Goal: Check status: Check status

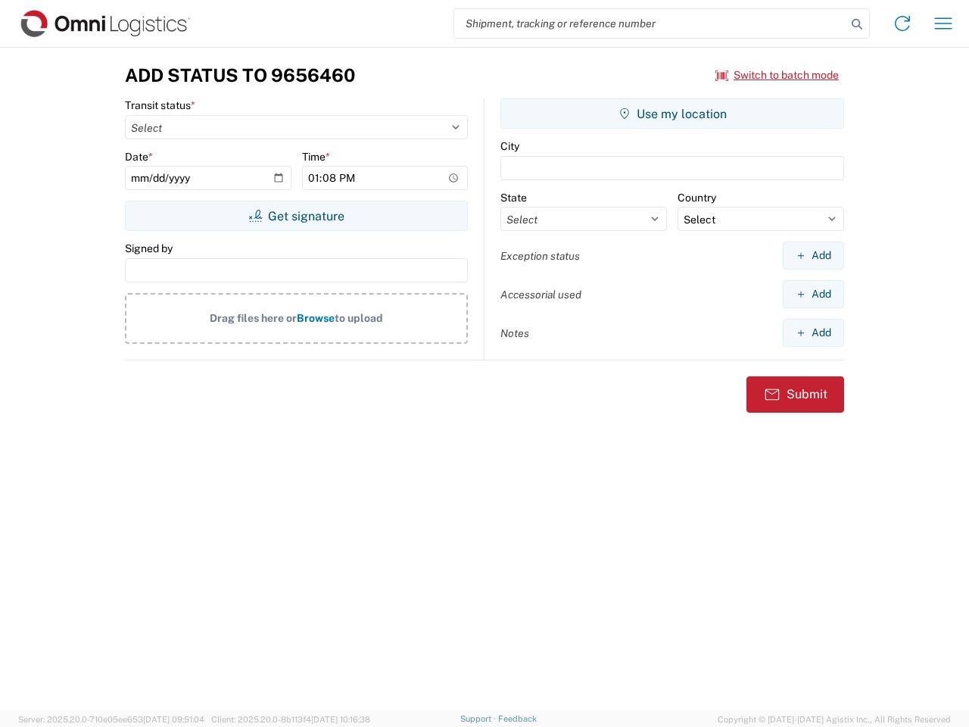
click at [650, 23] on input "search" at bounding box center [650, 23] width 392 height 29
click at [857, 24] on icon at bounding box center [857, 24] width 21 height 21
click at [903, 23] on icon at bounding box center [903, 23] width 24 height 24
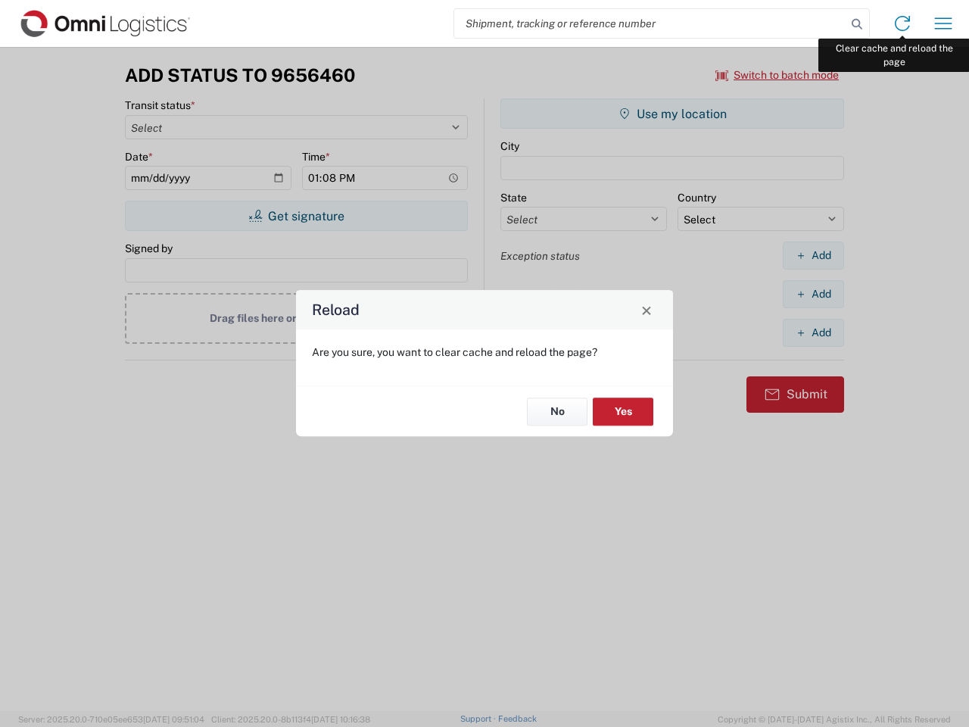
click at [944, 23] on div "Reload Are you sure, you want to clear cache and reload the page? No Yes" at bounding box center [484, 363] width 969 height 727
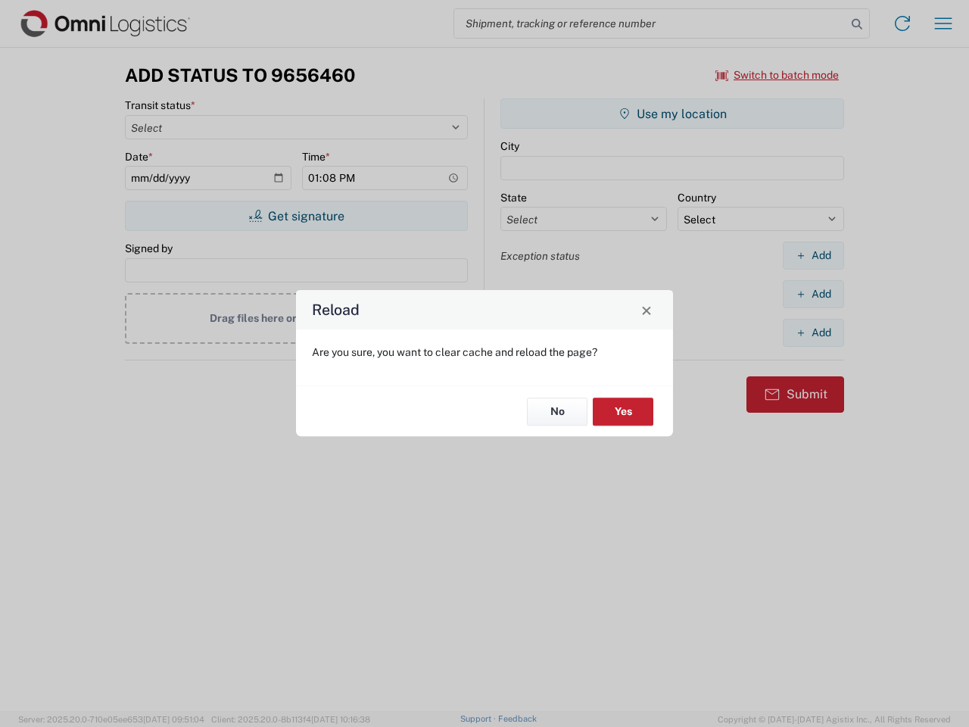
click at [778, 75] on div "Reload Are you sure, you want to clear cache and reload the page? No Yes" at bounding box center [484, 363] width 969 height 727
click at [296, 216] on div "Reload Are you sure, you want to clear cache and reload the page? No Yes" at bounding box center [484, 363] width 969 height 727
click at [672, 114] on div "Reload Are you sure, you want to clear cache and reload the page? No Yes" at bounding box center [484, 363] width 969 height 727
click at [813, 255] on div "Reload Are you sure, you want to clear cache and reload the page? No Yes" at bounding box center [484, 363] width 969 height 727
click at [813, 294] on div "Reload Are you sure, you want to clear cache and reload the page? No Yes" at bounding box center [484, 363] width 969 height 727
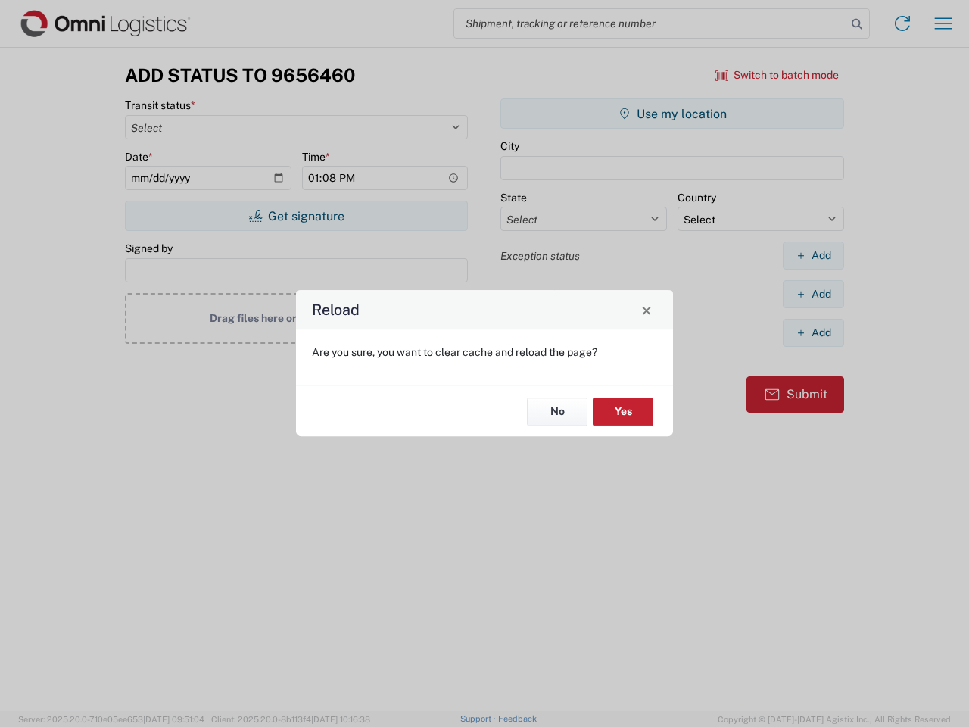
click at [813, 332] on div "Reload Are you sure, you want to clear cache and reload the page? No Yes" at bounding box center [484, 363] width 969 height 727
